Goal: Find contact information: Find contact information

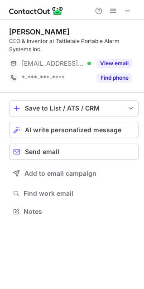
scroll to position [205, 144]
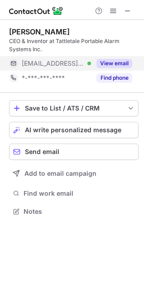
click at [110, 60] on button "View email" at bounding box center [114, 63] width 36 height 9
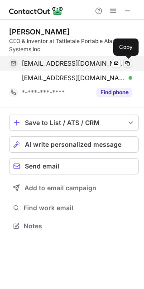
click at [128, 62] on span at bounding box center [127, 63] width 7 height 7
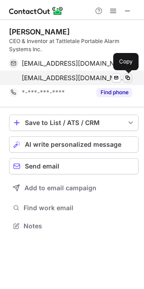
click at [129, 77] on span at bounding box center [127, 77] width 7 height 7
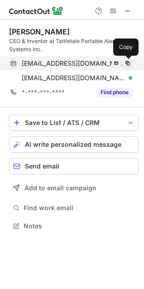
click at [126, 63] on span at bounding box center [127, 63] width 7 height 7
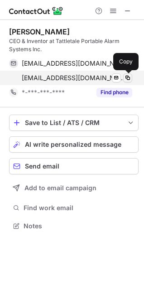
click at [125, 77] on span at bounding box center [127, 77] width 7 height 7
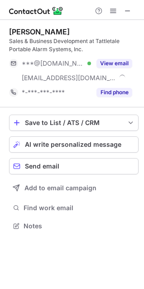
scroll to position [220, 144]
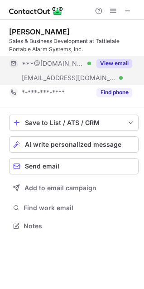
click at [104, 64] on button "View email" at bounding box center [114, 63] width 36 height 9
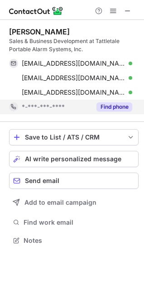
click at [106, 107] on button "Find phone" at bounding box center [114, 106] width 36 height 9
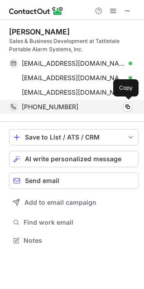
click at [56, 106] on span "[PHONE_NUMBER]" at bounding box center [50, 107] width 57 height 8
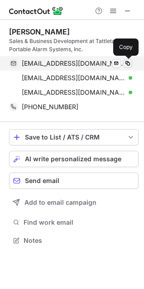
click at [126, 61] on span at bounding box center [127, 63] width 7 height 7
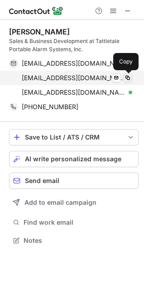
click at [129, 77] on span at bounding box center [127, 77] width 7 height 7
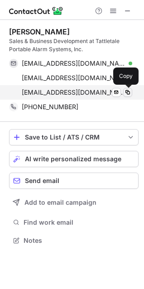
click at [129, 90] on span at bounding box center [127, 92] width 7 height 7
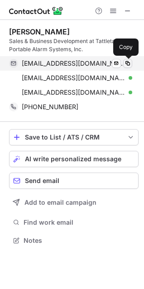
click at [126, 63] on span at bounding box center [127, 63] width 7 height 7
click at [129, 61] on span at bounding box center [127, 63] width 7 height 7
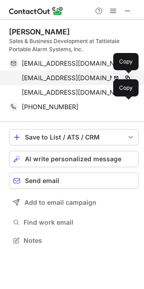
click at [128, 75] on span at bounding box center [127, 77] width 7 height 7
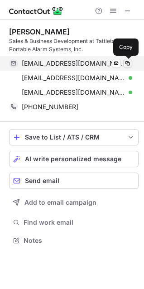
click at [130, 63] on span at bounding box center [127, 63] width 7 height 7
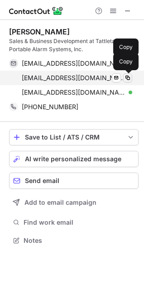
click at [128, 77] on span at bounding box center [127, 77] width 7 height 7
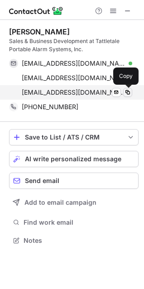
click at [130, 91] on span at bounding box center [127, 92] width 7 height 7
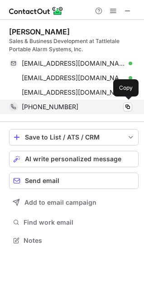
click at [104, 106] on div "[PHONE_NUMBER]" at bounding box center [77, 107] width 110 height 8
